Goal: Information Seeking & Learning: Learn about a topic

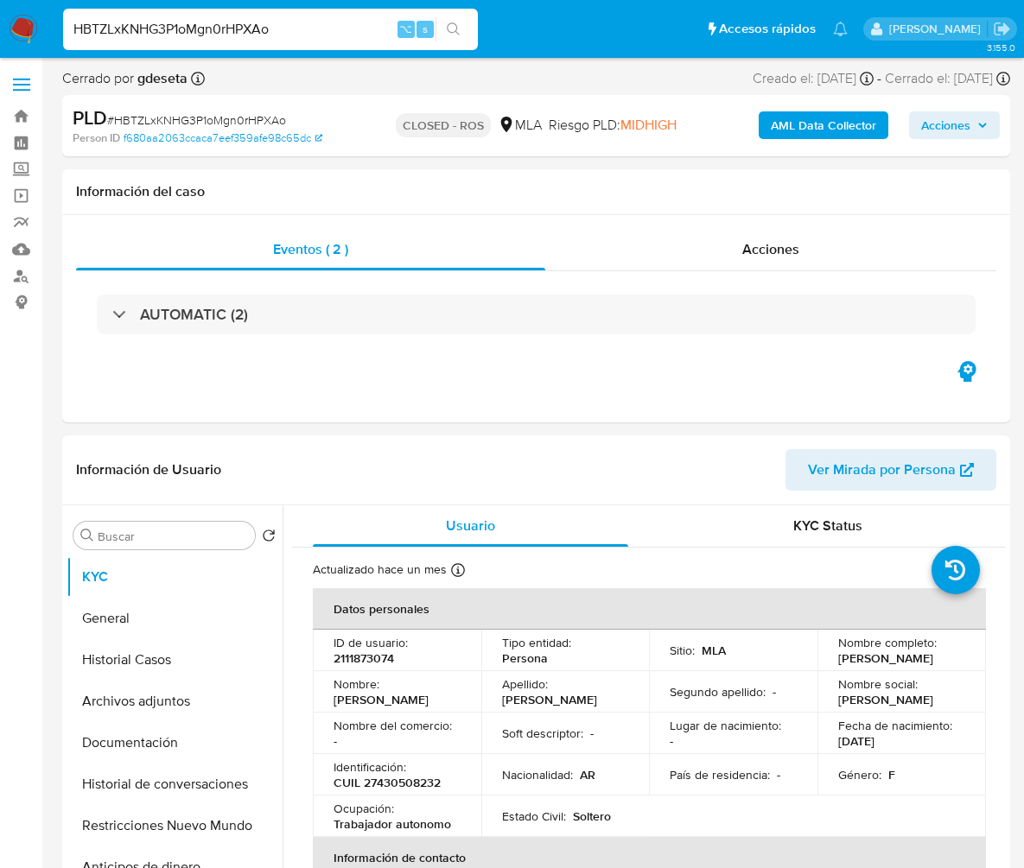
select select "10"
click at [255, 31] on input "HBTZLxKNHG3P1oMgn0rHPXAo" at bounding box center [270, 29] width 415 height 22
click at [788, 232] on div "Acciones" at bounding box center [770, 249] width 451 height 41
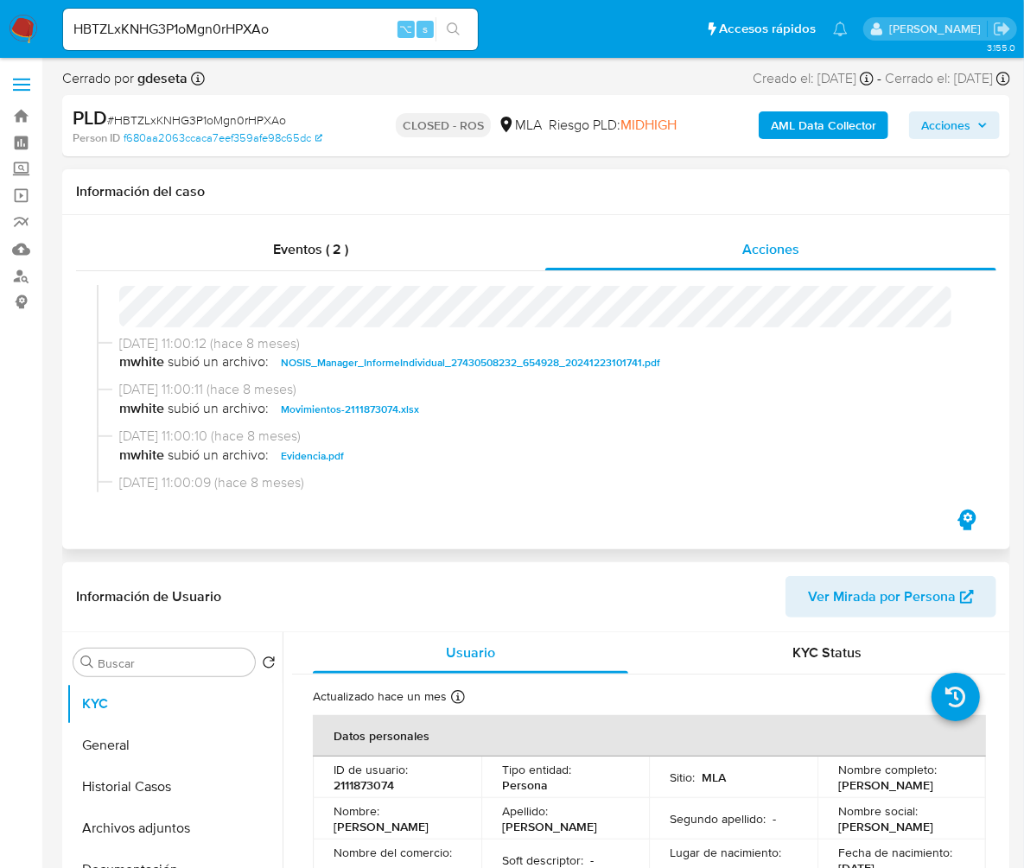
scroll to position [836, 0]
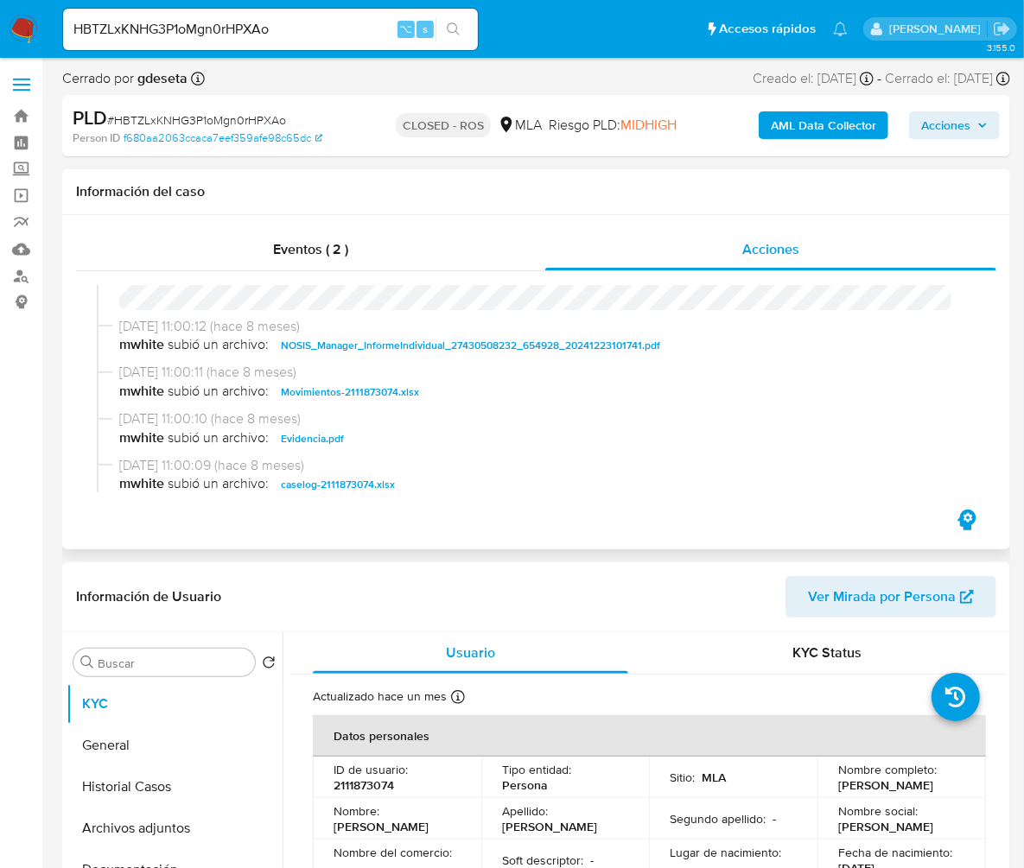
click at [357, 489] on span "caselog-2111873074.xlsx" at bounding box center [338, 484] width 114 height 21
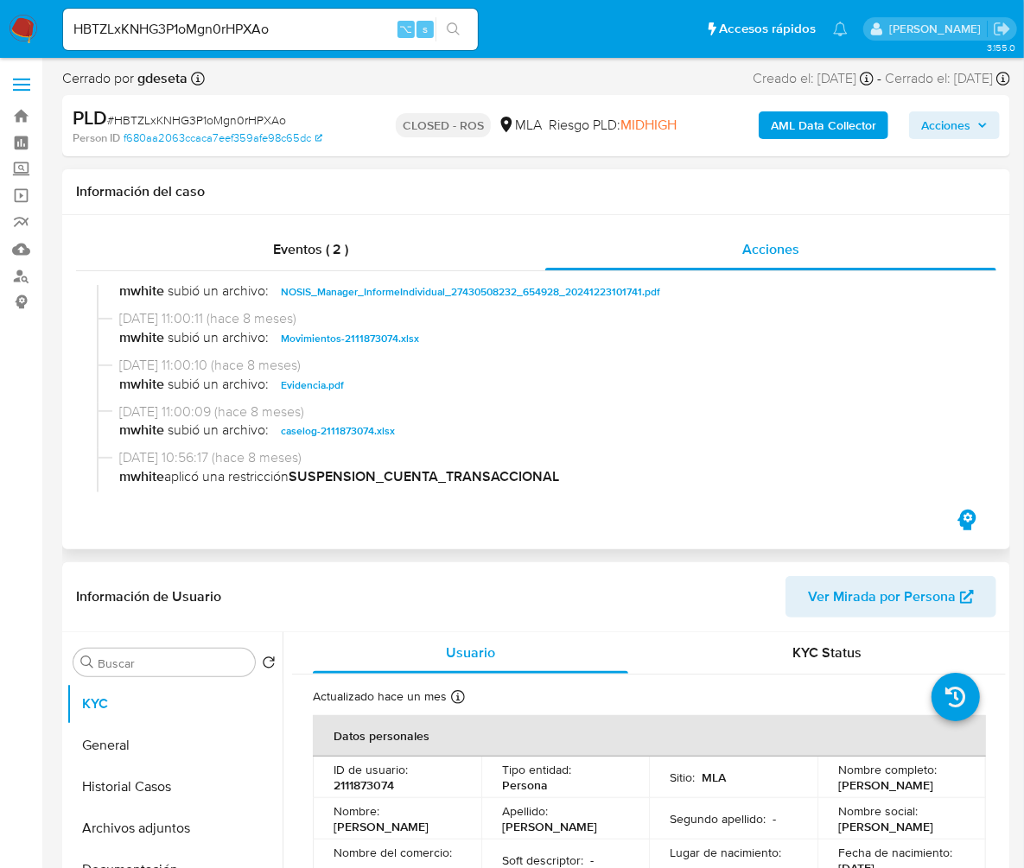
scroll to position [892, 0]
click at [312, 393] on span "Evidencia.pdf" at bounding box center [312, 383] width 63 height 21
click at [308, 250] on span "Eventos ( 2 )" at bounding box center [310, 249] width 75 height 20
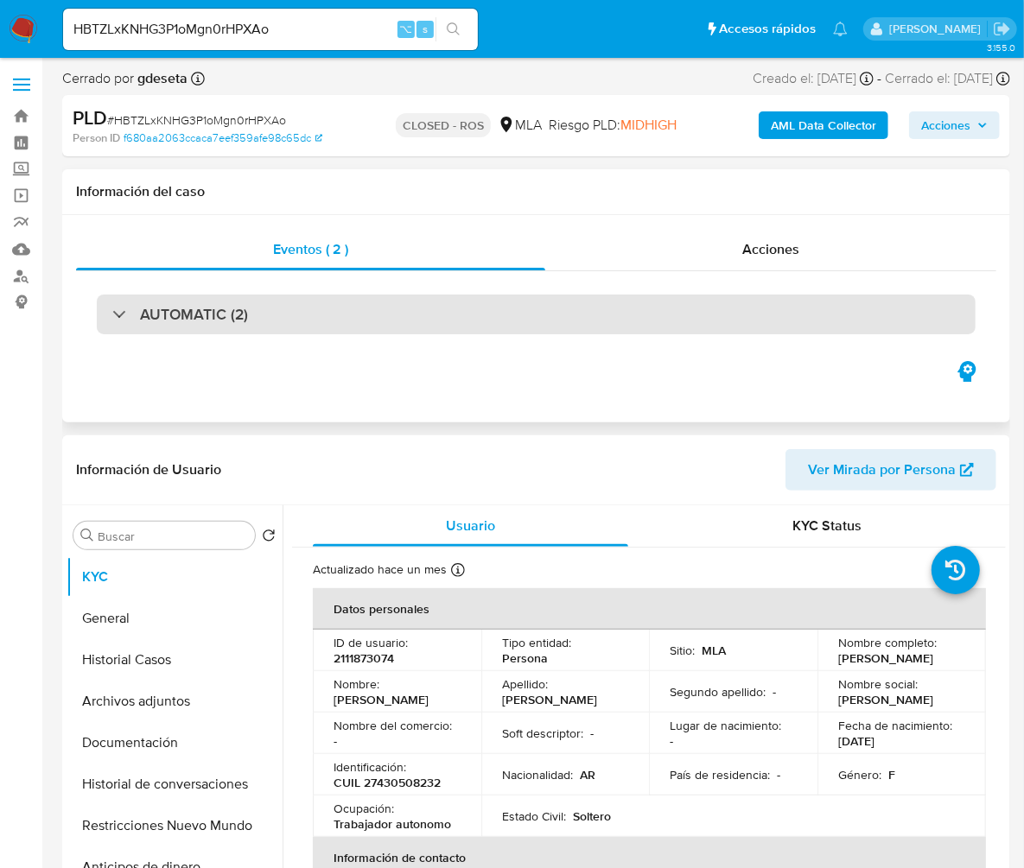
click at [213, 317] on h3 "AUTOMATIC (2)" at bounding box center [194, 314] width 108 height 19
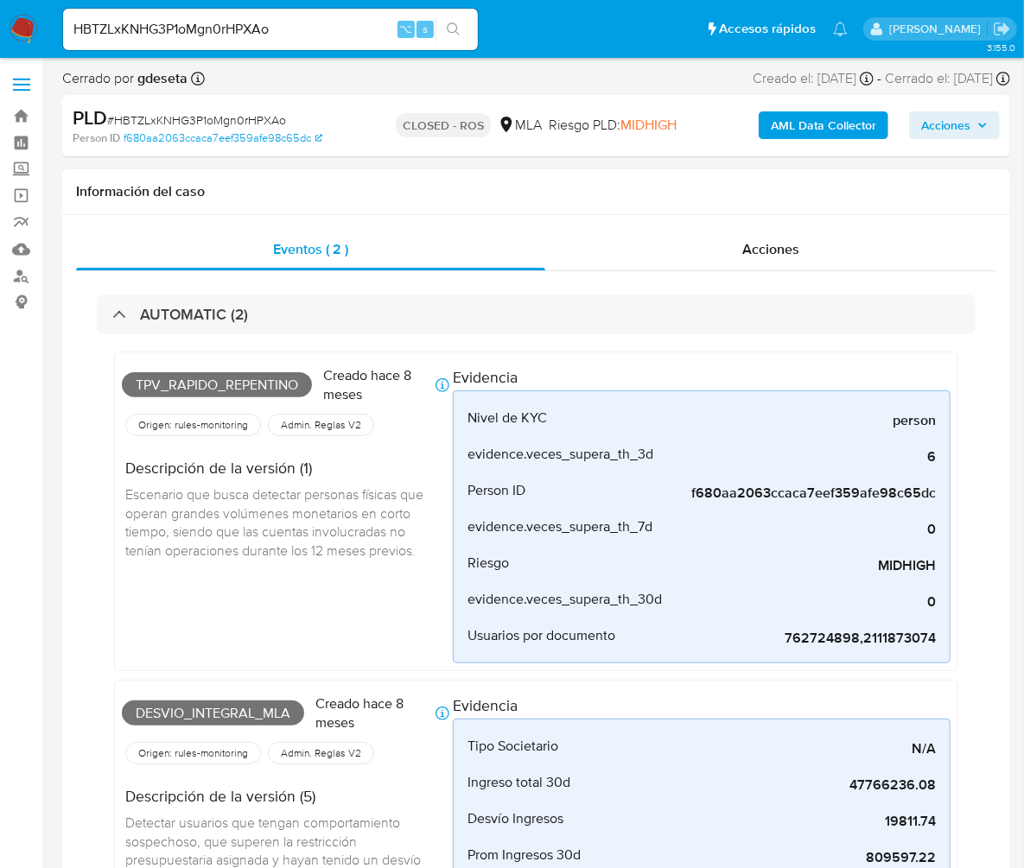
click at [217, 386] on span "Tpv_rapido_repentino" at bounding box center [217, 385] width 190 height 26
copy span "Tpv_rapido_repentino"
click at [248, 710] on span "Desvio_integral_mla" at bounding box center [213, 714] width 182 height 26
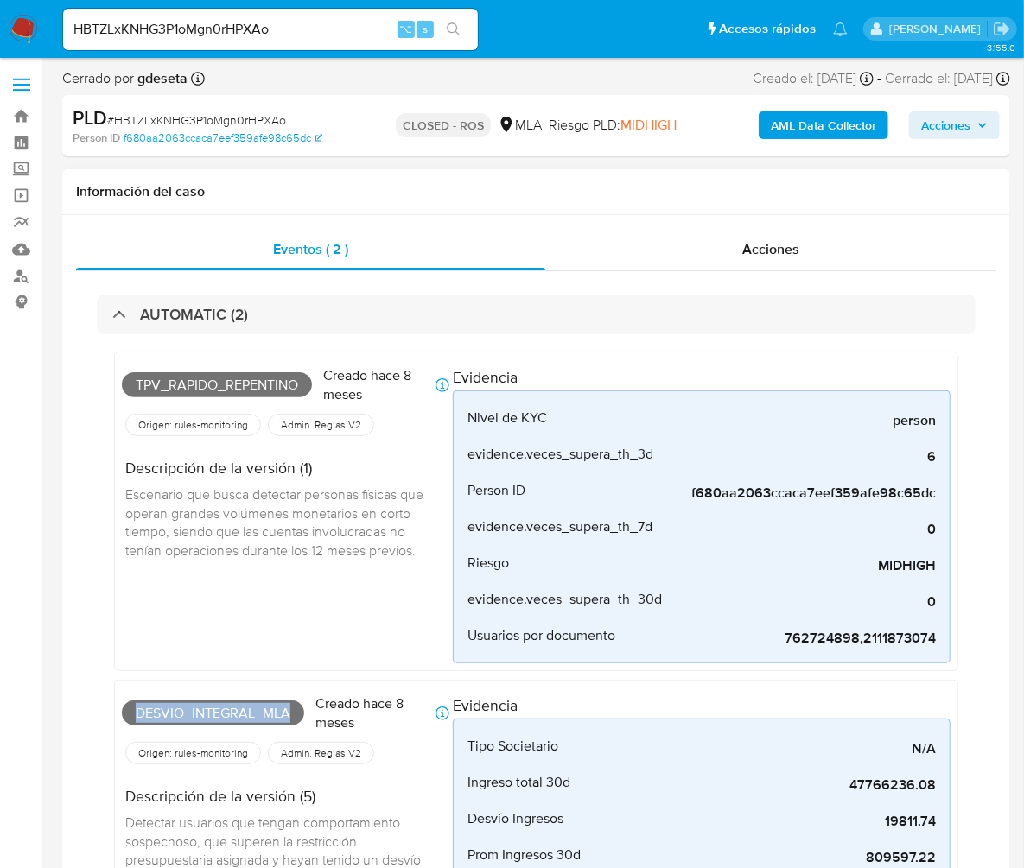
click at [248, 710] on span "Desvio_integral_mla" at bounding box center [213, 714] width 182 height 26
copy span "Desvio_integral_mla"
